Goal: Navigation & Orientation: Find specific page/section

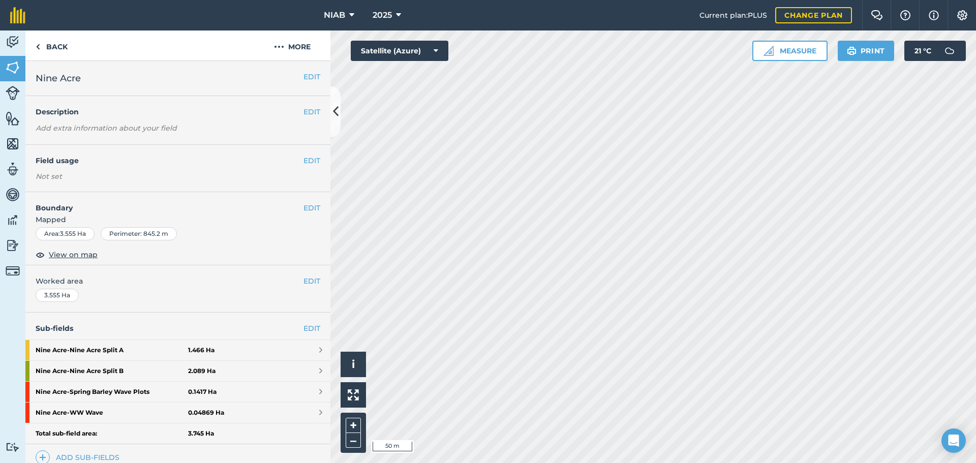
click at [567, 17] on div "NIAB 2025 Current plan : PLUS Change plan Farm Chat Help Info Settings NIAB - 2…" at bounding box center [488, 231] width 976 height 463
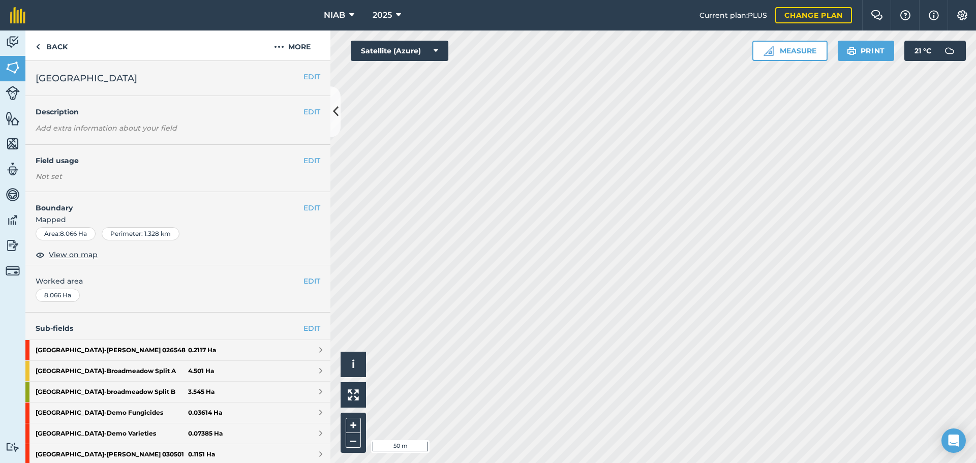
click at [776, 462] on html "NIAB 2025 Current plan : PLUS Change plan Farm Chat Help Info Settings NIAB - 2…" at bounding box center [488, 231] width 976 height 463
